Goal: Task Accomplishment & Management: Manage account settings

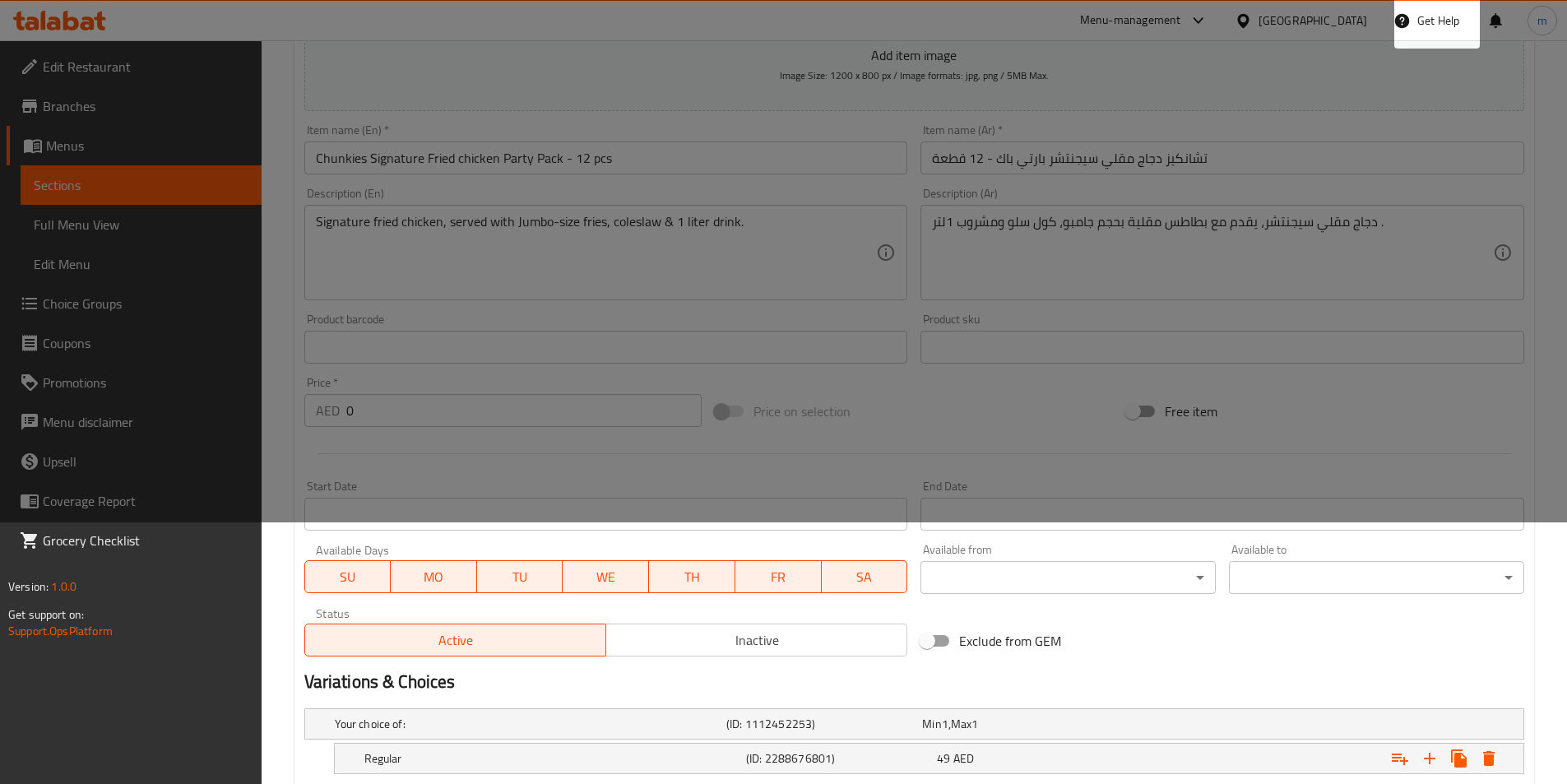
scroll to position [82, 0]
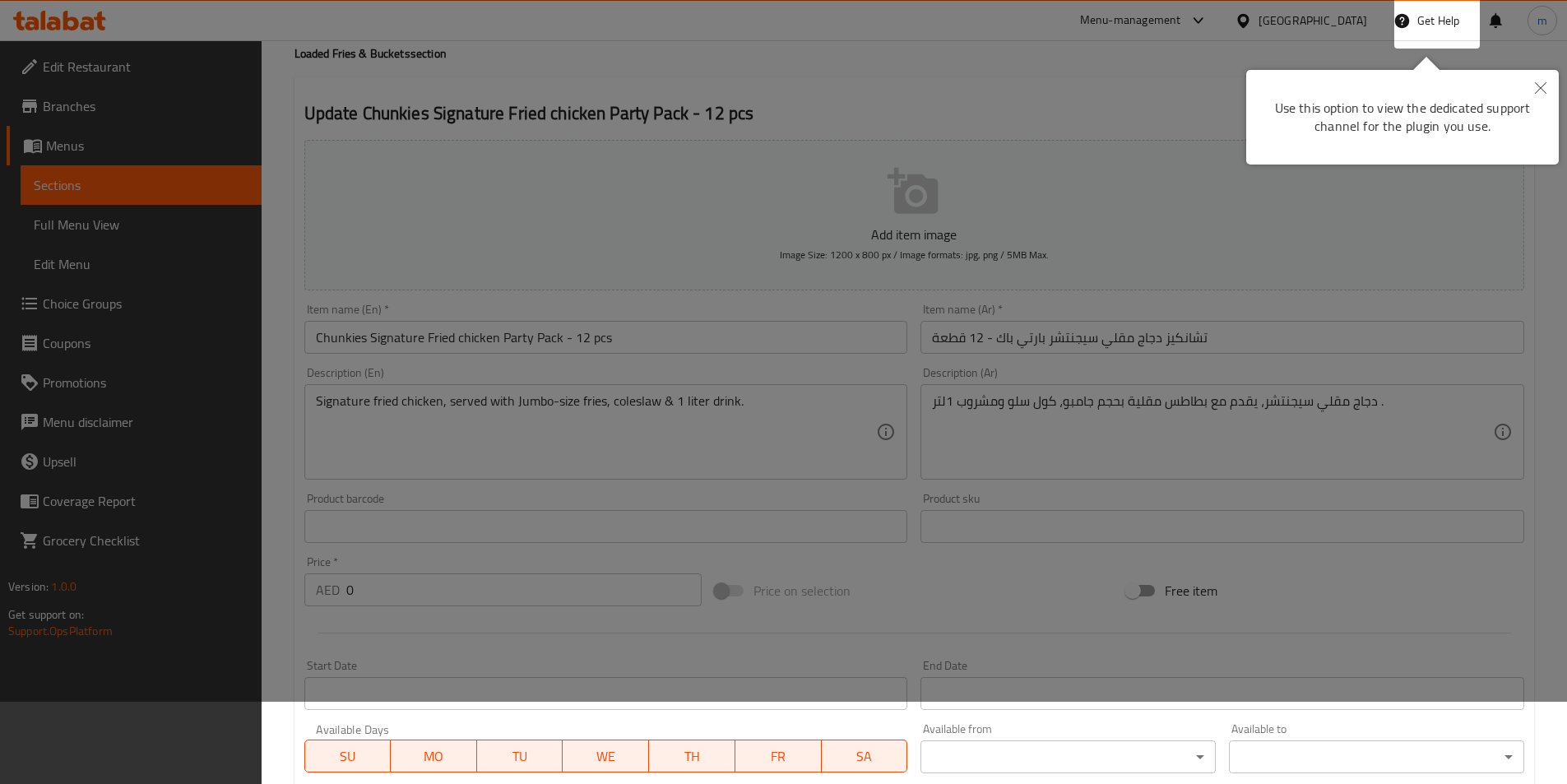
click at [1138, 94] on div at bounding box center [784, 309] width 1567 height 784
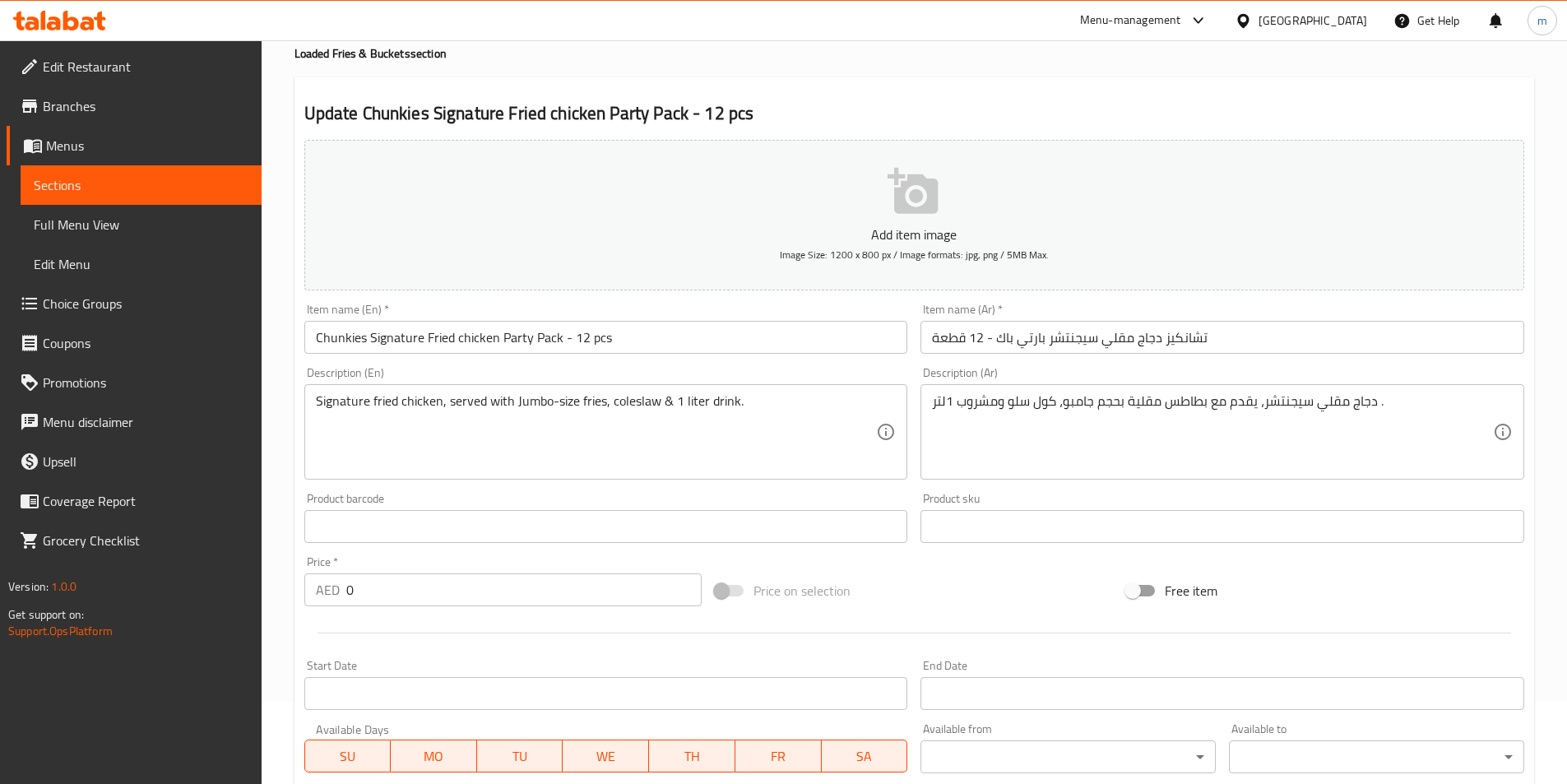
click at [103, 168] on link "Sections" at bounding box center [141, 185] width 241 height 40
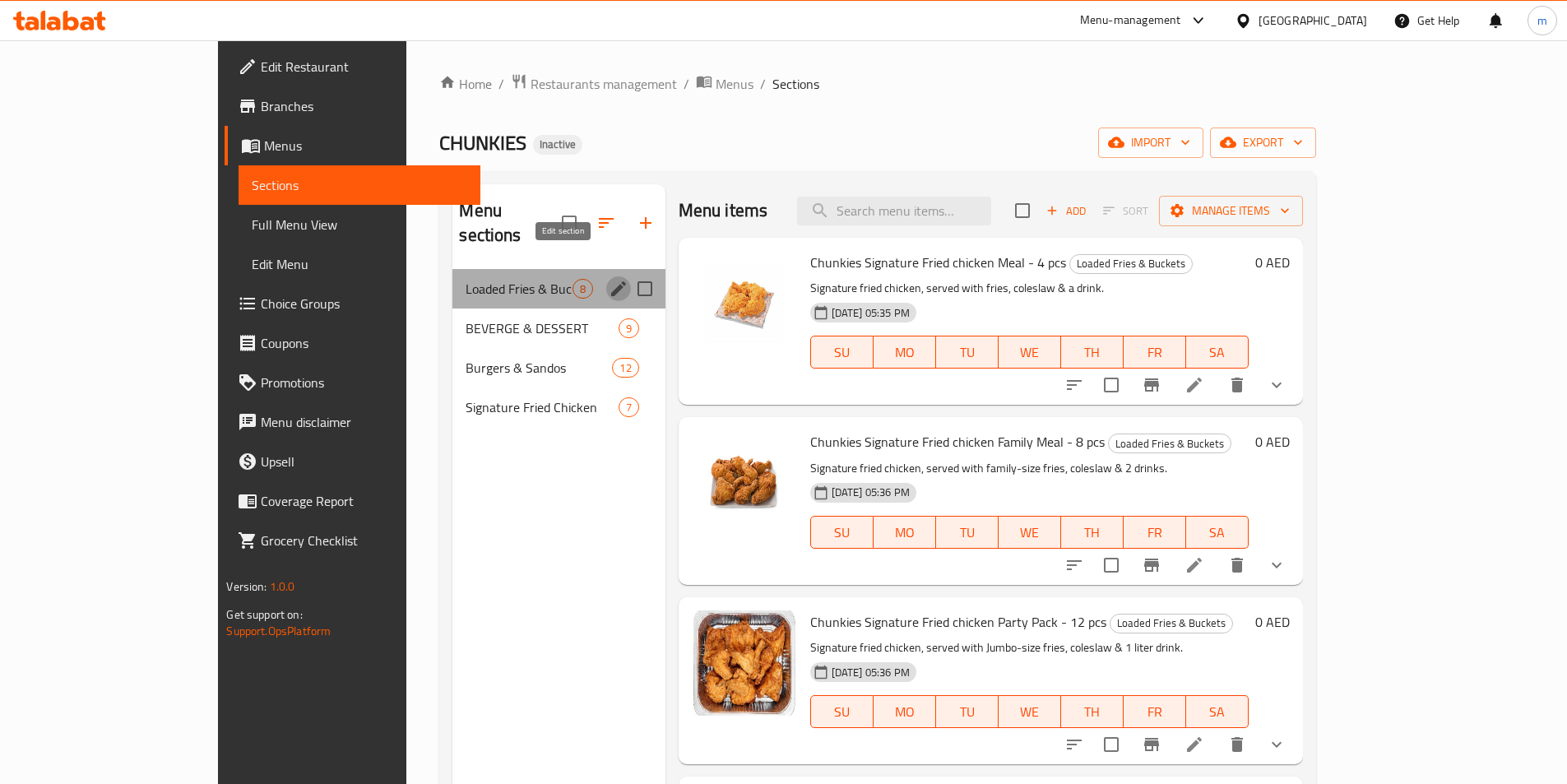
click at [609, 279] on icon "edit" at bounding box center [619, 289] width 20 height 20
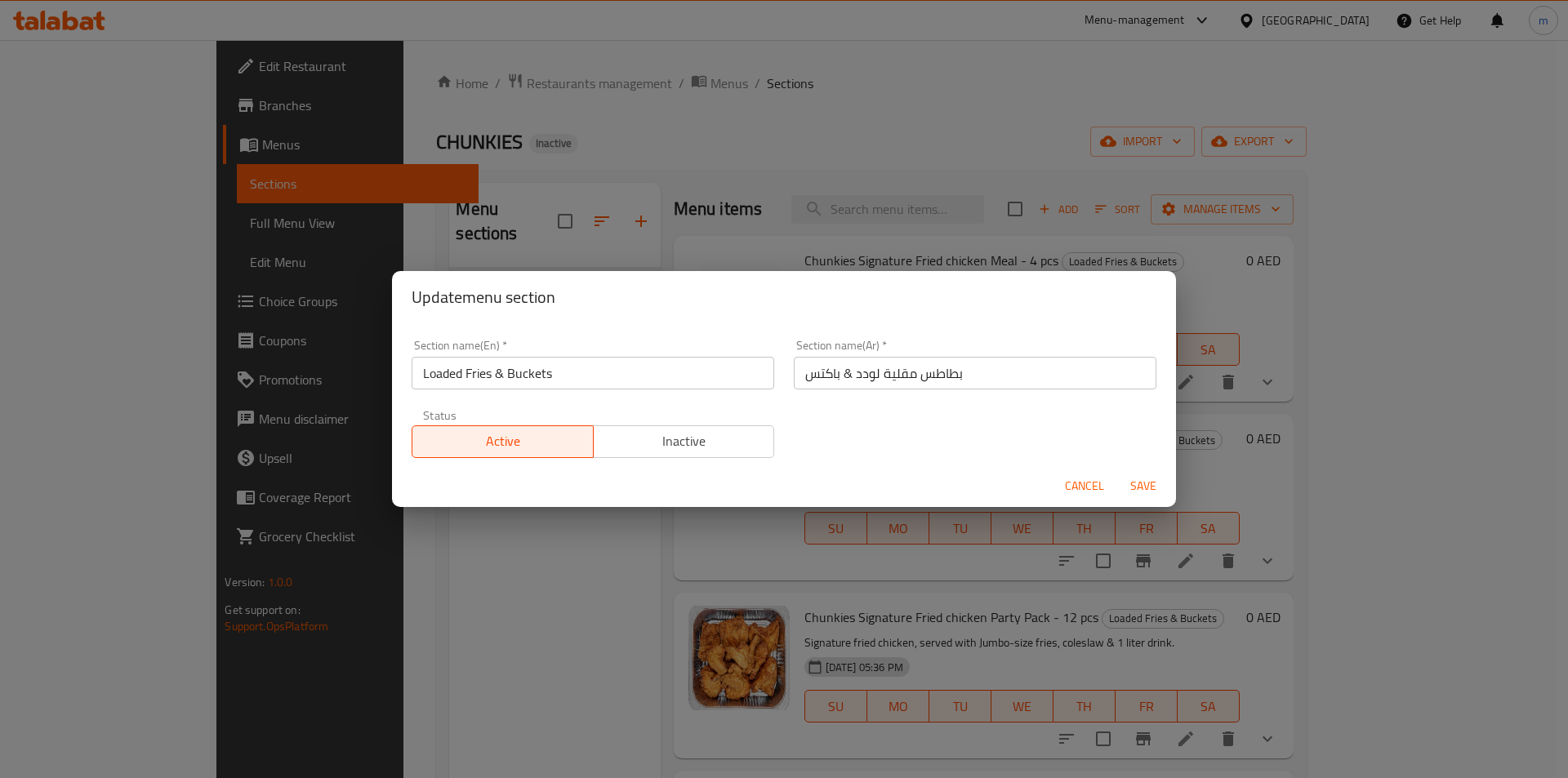
click at [780, 29] on div "Update menu section Section name(En)   * Loaded Fries & Buckets Section name(En…" at bounding box center [784, 389] width 1568 height 778
click at [1064, 493] on button "Cancel" at bounding box center [1084, 486] width 52 height 30
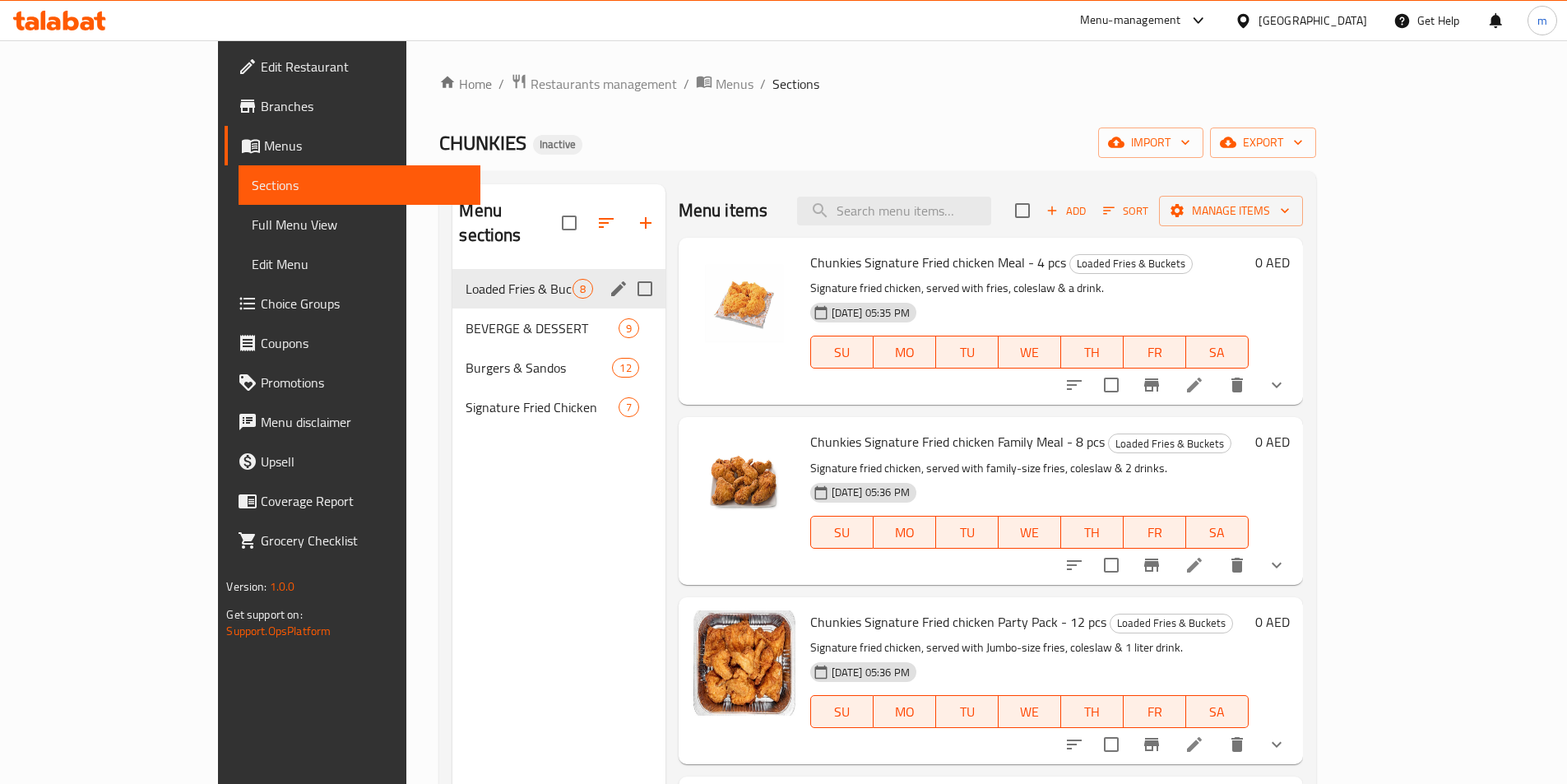
click at [472, 269] on div "Loaded Fries & Buckets 8" at bounding box center [558, 289] width 212 height 40
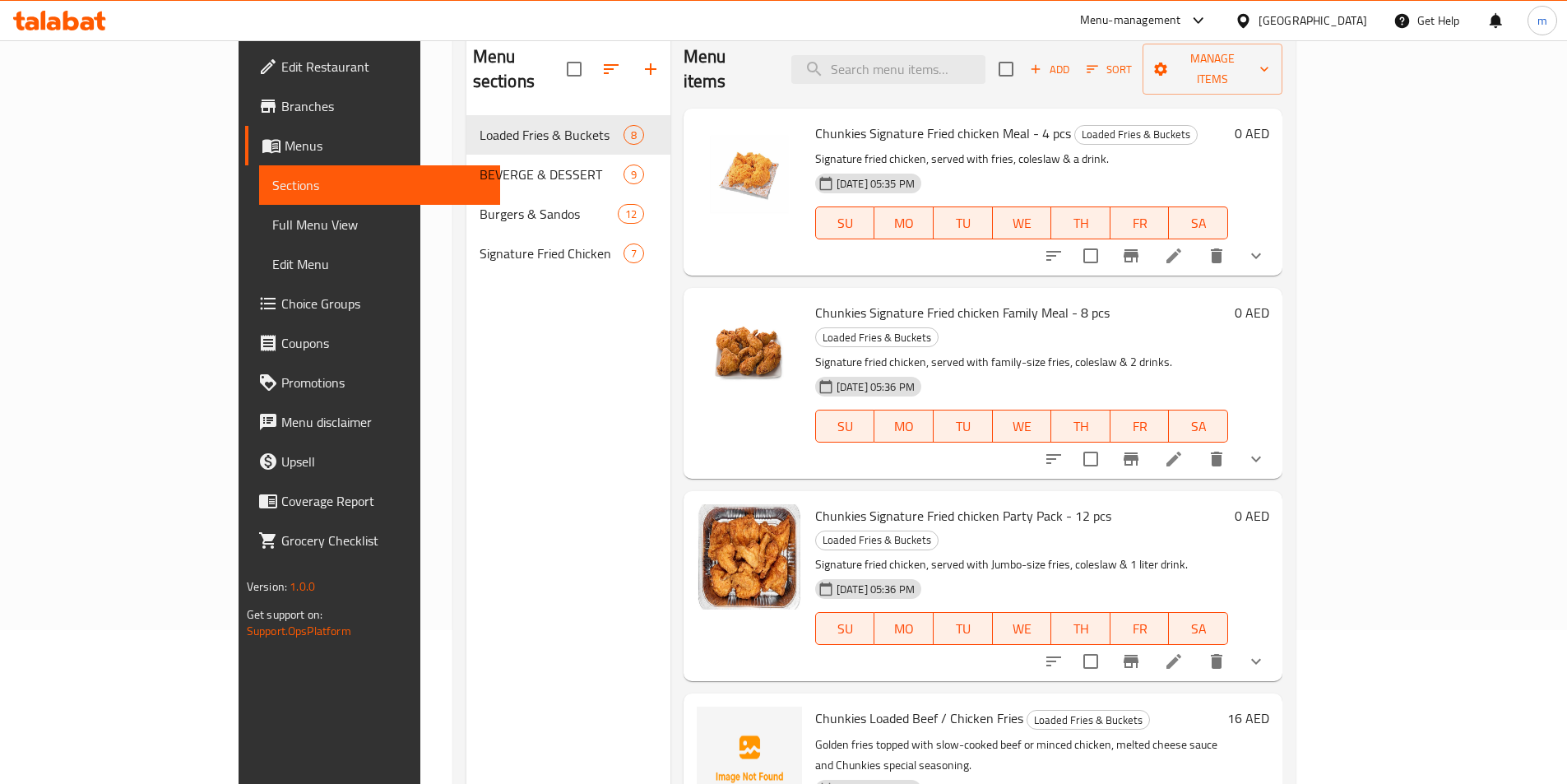
scroll to position [66, 0]
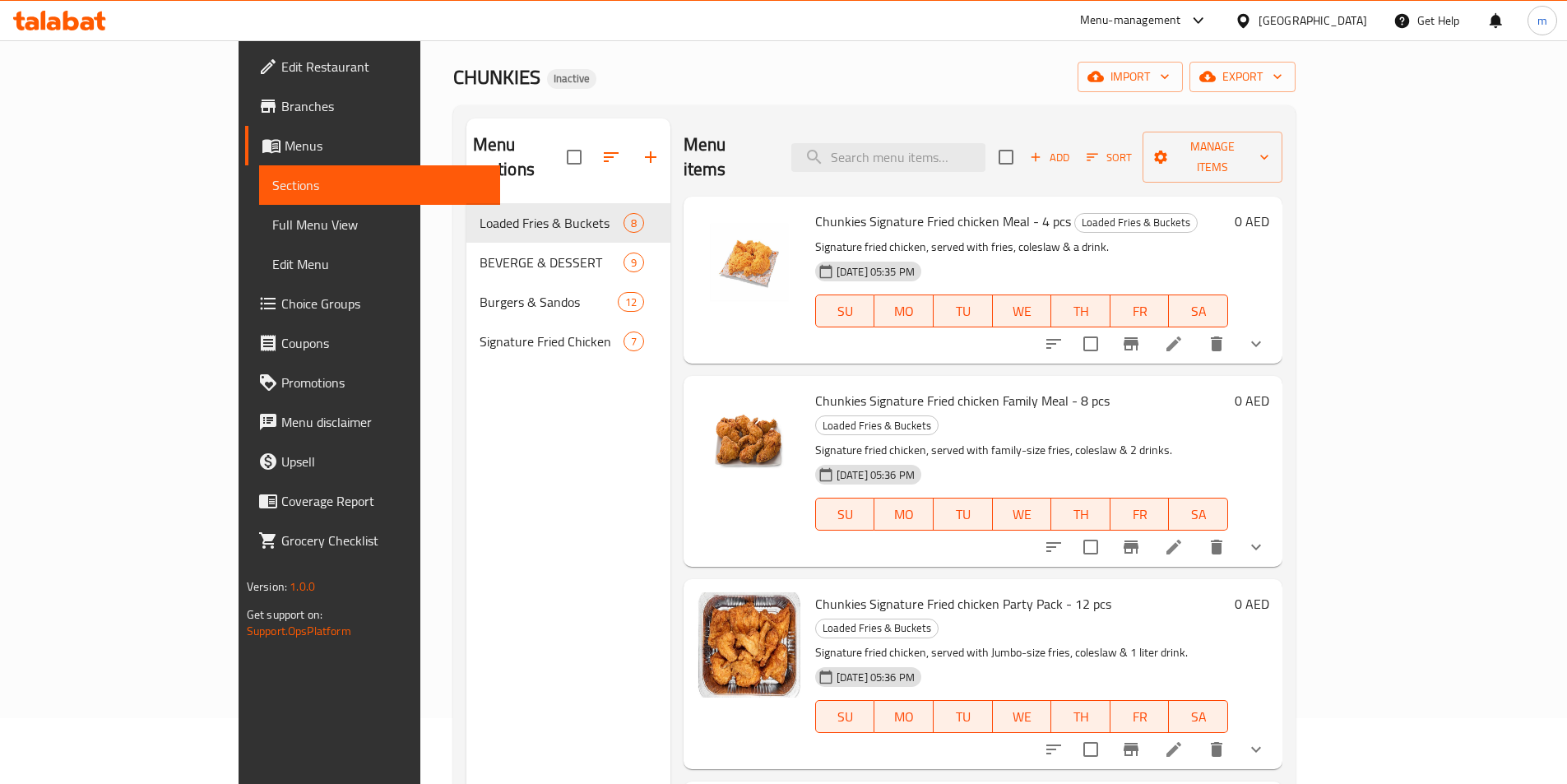
click at [272, 234] on span "Full Menu View" at bounding box center [380, 224] width 215 height 20
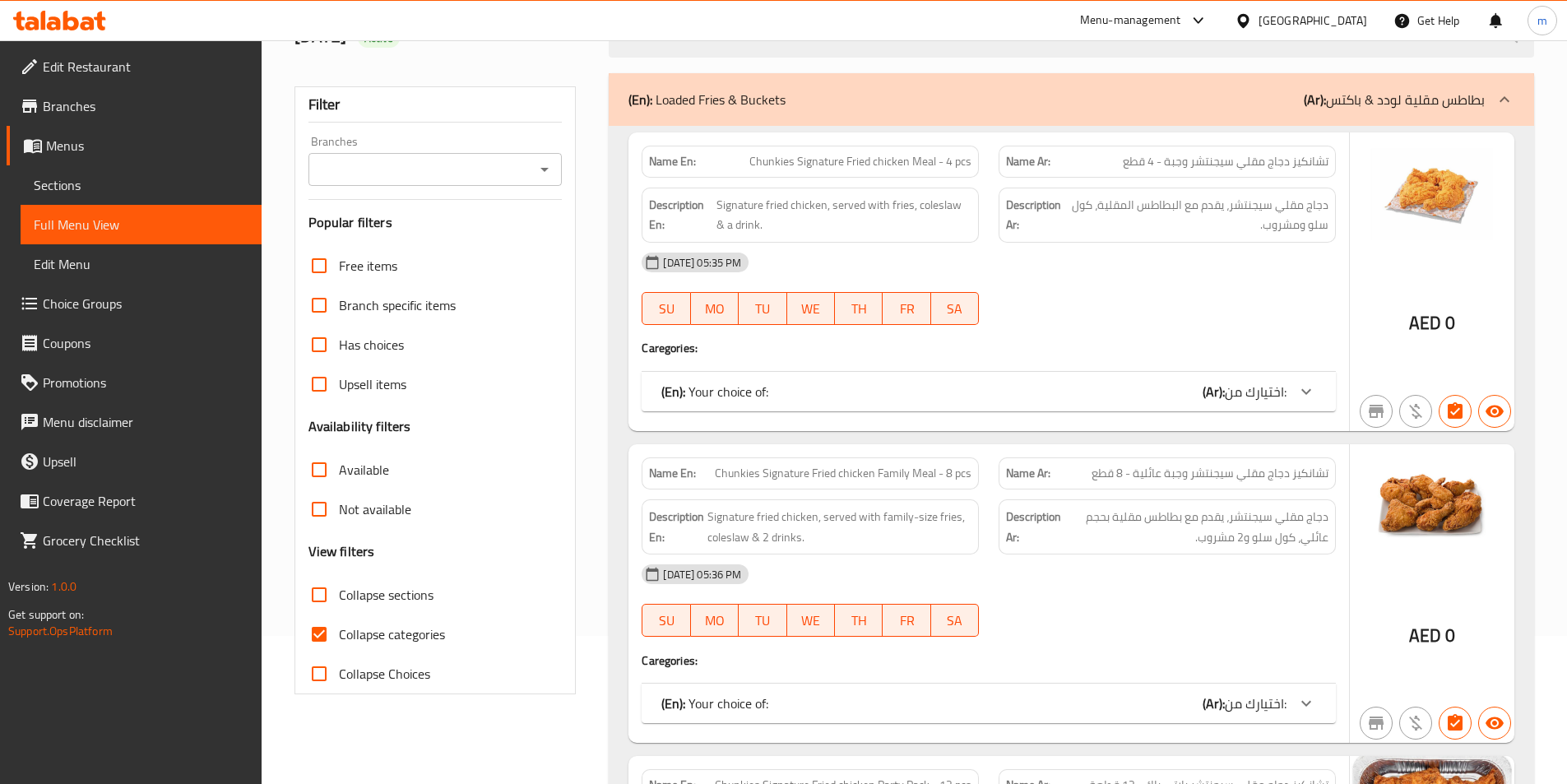
scroll to position [313, 0]
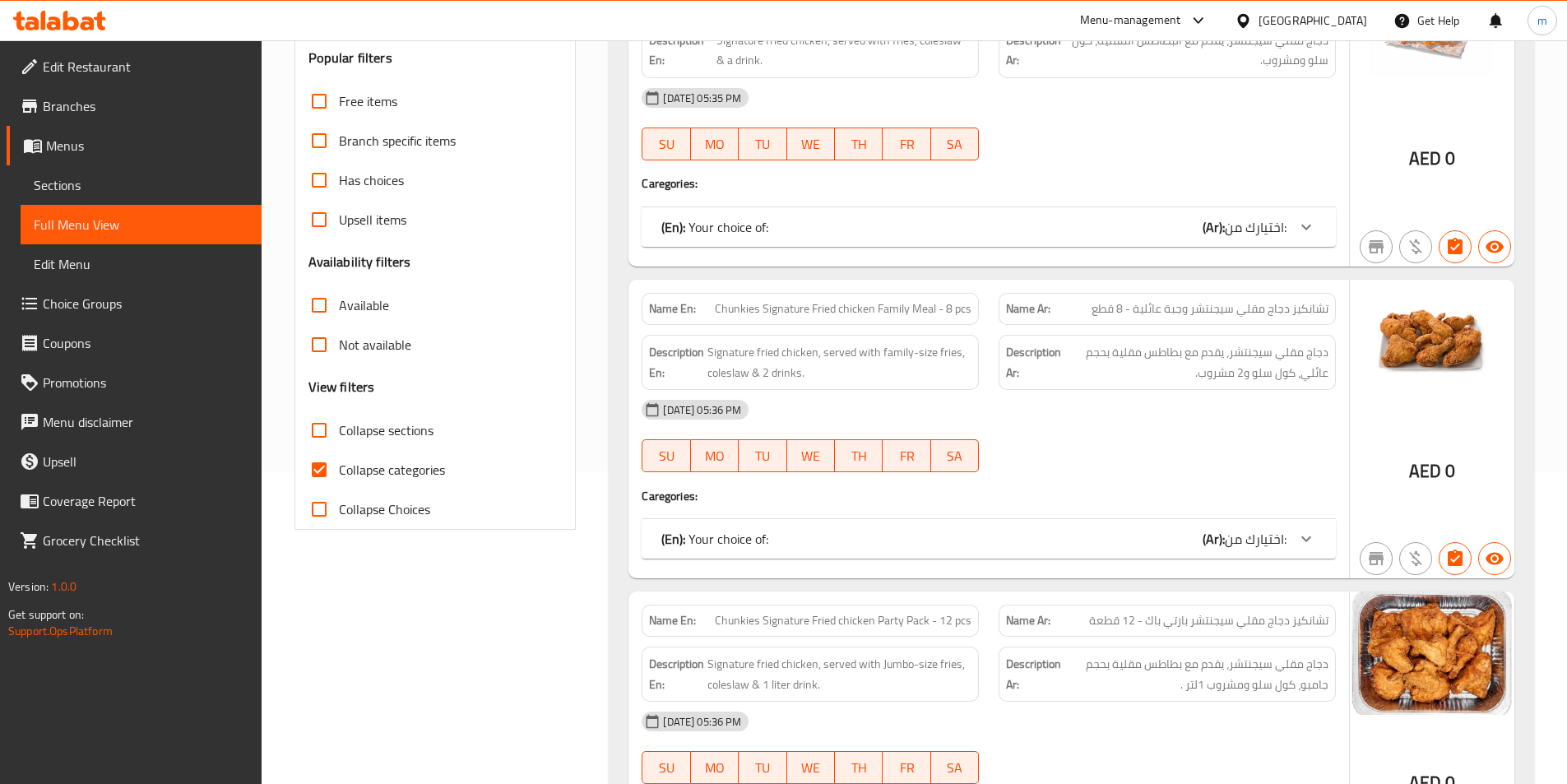
click at [409, 473] on span "Collapse categories" at bounding box center [393, 469] width 107 height 20
click at [339, 473] on input "Collapse categories" at bounding box center [320, 470] width 40 height 40
checkbox input "false"
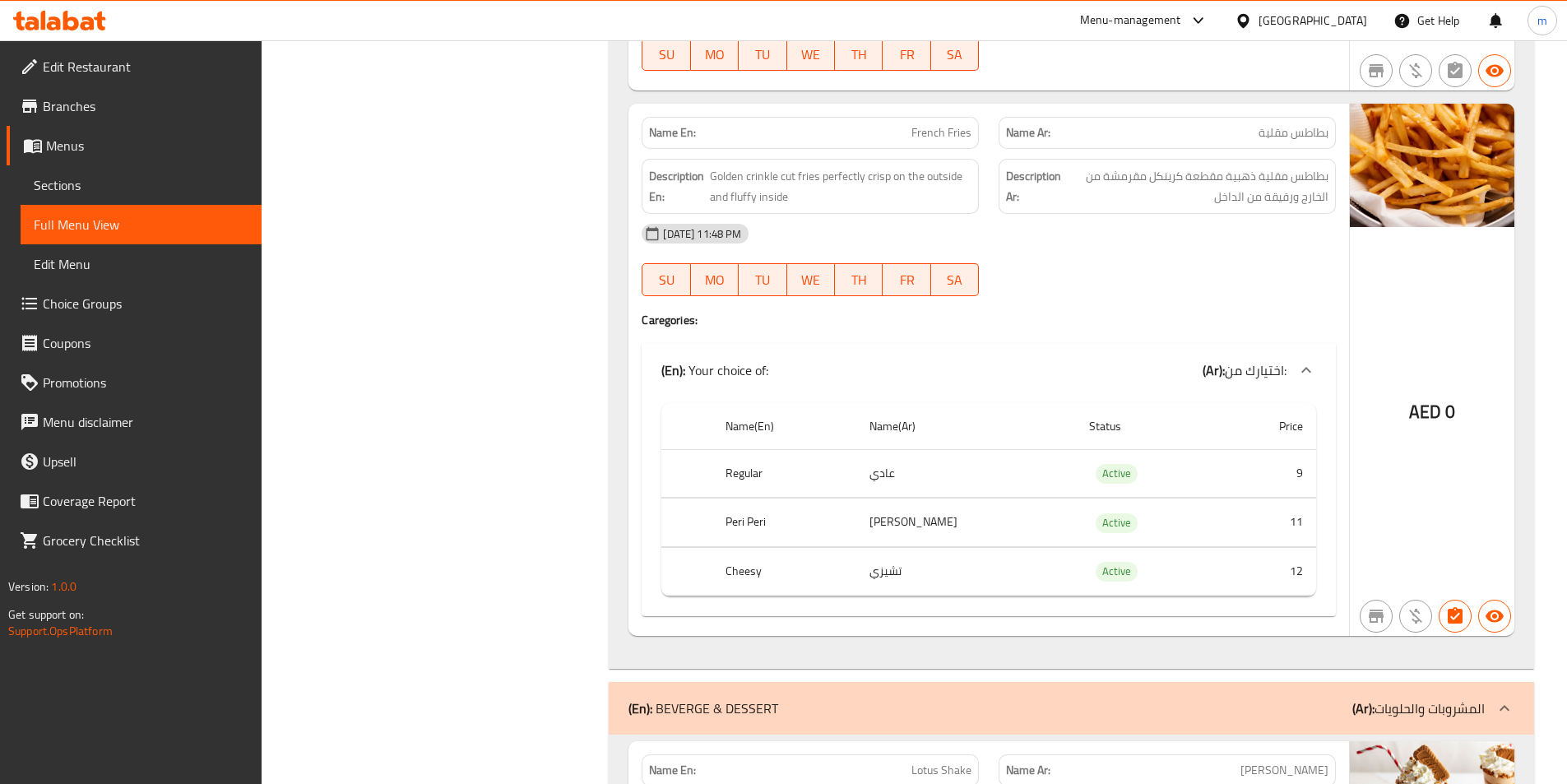
scroll to position [2944, 0]
